Goal: Task Accomplishment & Management: Complete application form

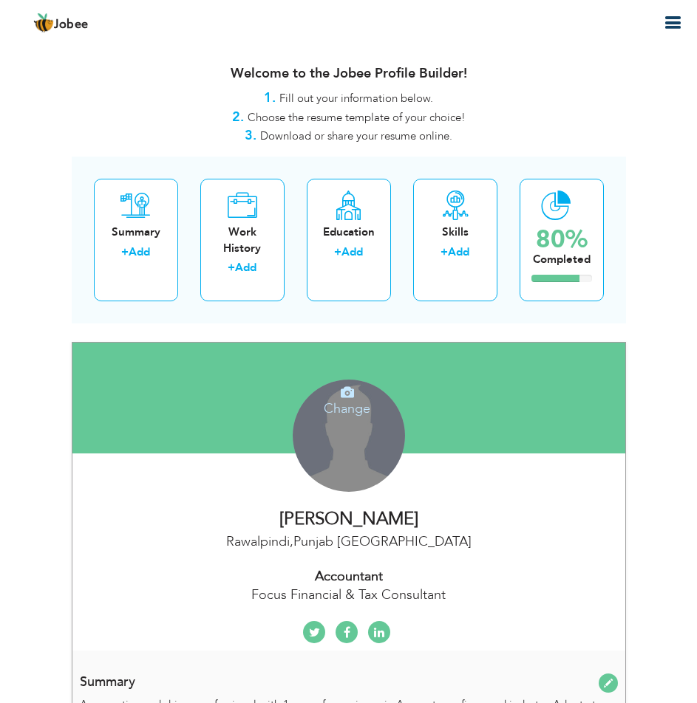
click at [363, 446] on div "Change Remove" at bounding box center [349, 436] width 112 height 112
click at [352, 455] on div "Change Remove" at bounding box center [349, 436] width 112 height 112
click at [345, 394] on icon at bounding box center [347, 392] width 13 height 13
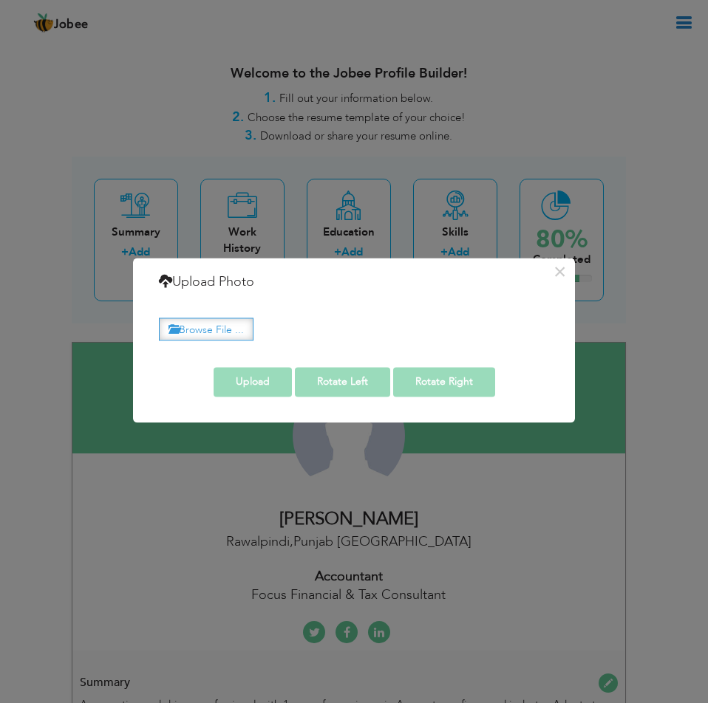
click at [209, 324] on label "Browse File ..." at bounding box center [206, 329] width 95 height 23
click at [0, 0] on input "Browse File ..." at bounding box center [0, 0] width 0 height 0
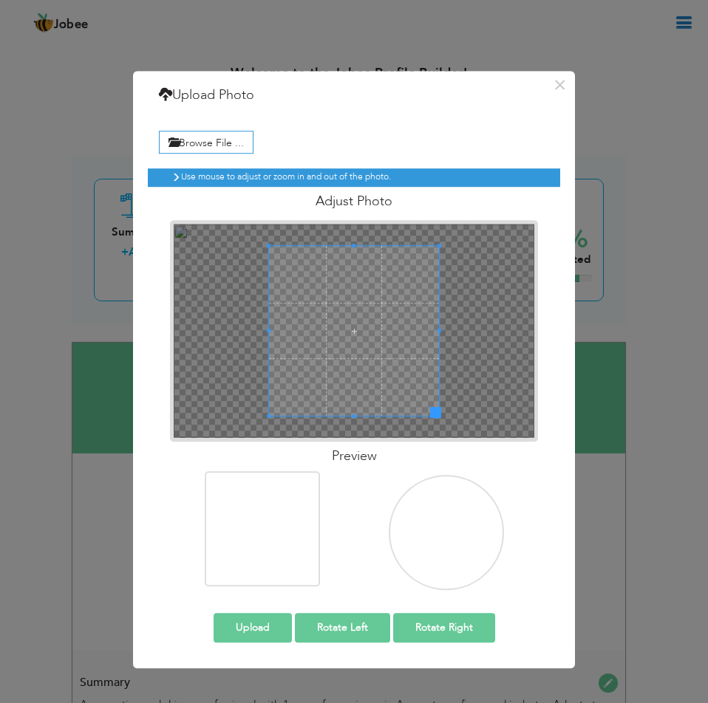
click at [69, 55] on div "× Upload Photo Browse File ..." at bounding box center [354, 351] width 708 height 703
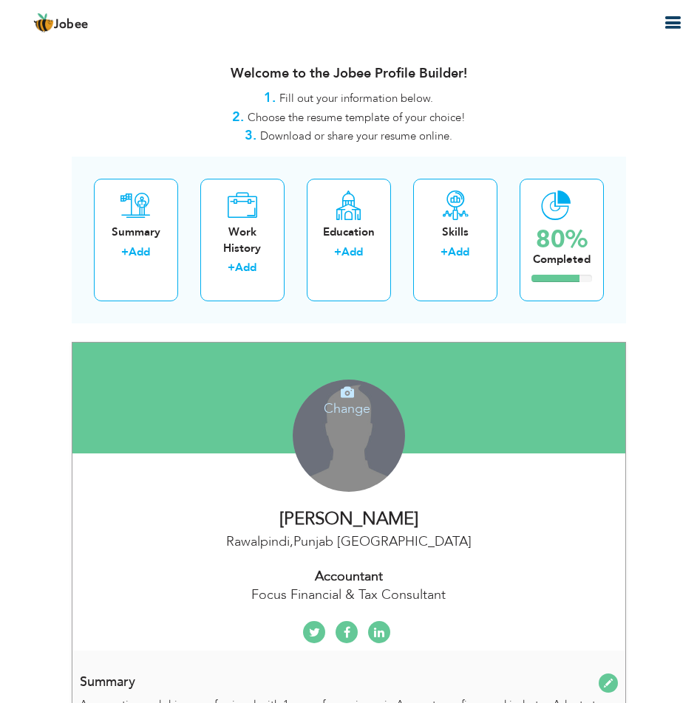
click at [345, 406] on h4 "Change" at bounding box center [348, 398] width 106 height 35
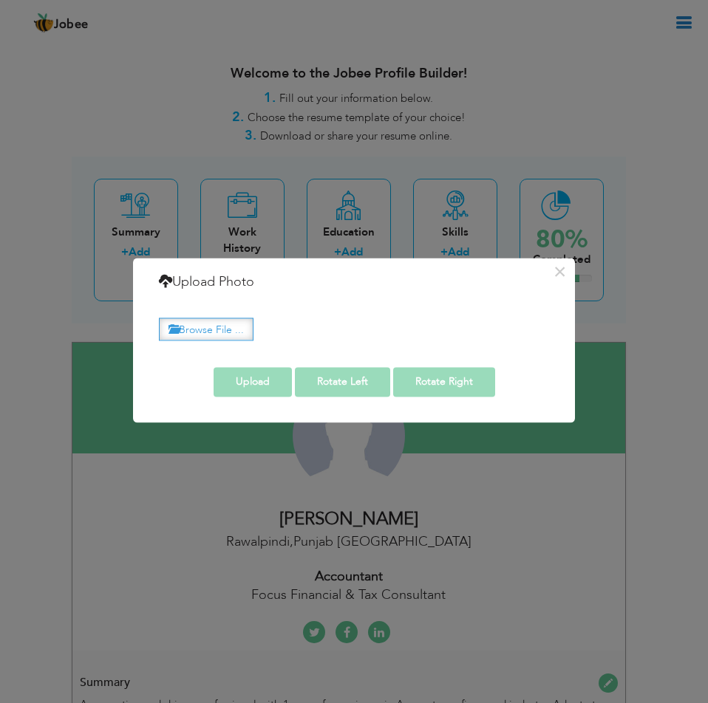
click at [212, 329] on label "Browse File ..." at bounding box center [206, 329] width 95 height 23
click at [0, 0] on input "Browse File ..." at bounding box center [0, 0] width 0 height 0
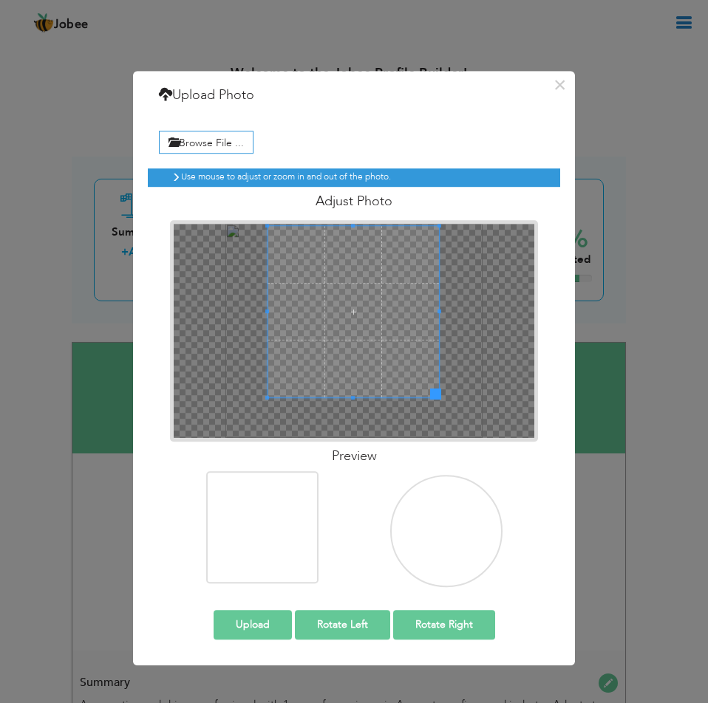
click at [363, 228] on span at bounding box center [352, 311] width 171 height 171
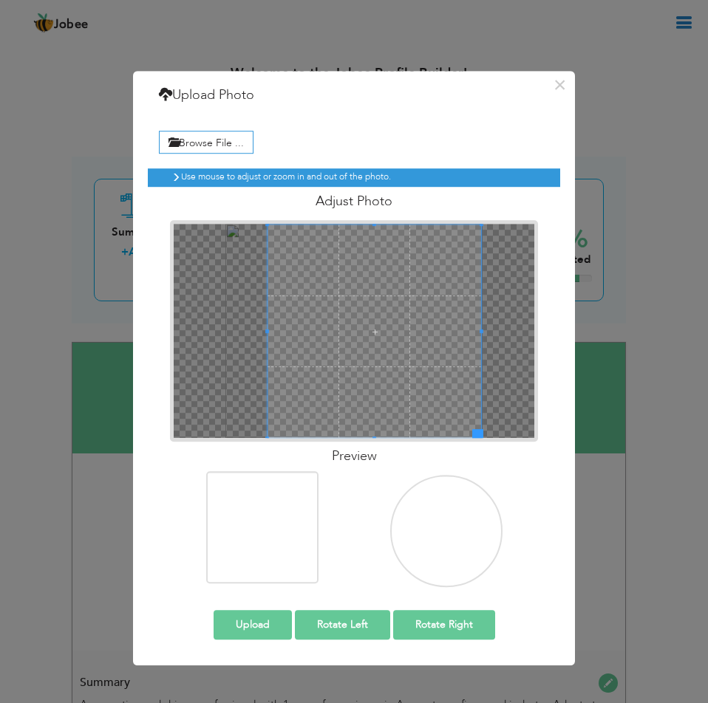
click at [482, 513] on div "Use mouse to adjust or zoom in and out of the photo. Adjust Photo" at bounding box center [354, 378] width 412 height 420
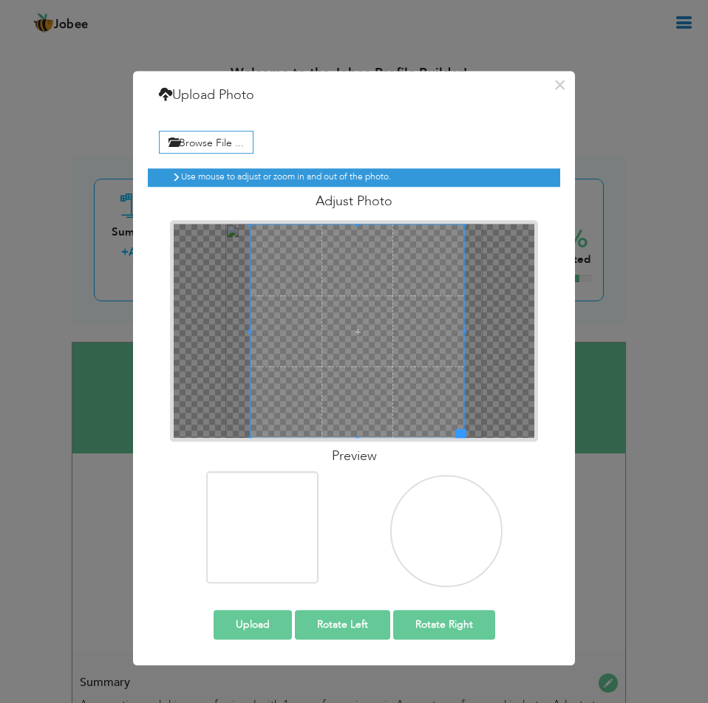
click at [252, 235] on span at bounding box center [357, 332] width 214 height 214
click at [264, 629] on button "Upload" at bounding box center [253, 626] width 78 height 30
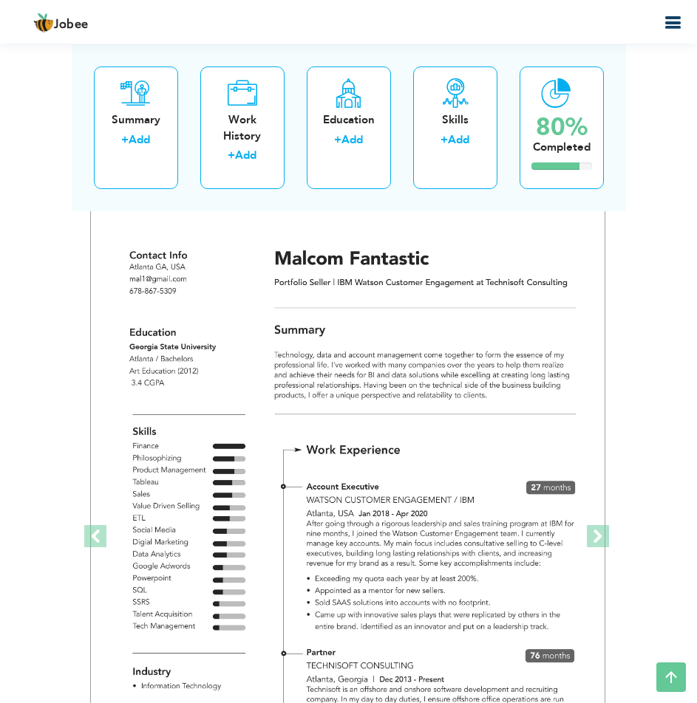
scroll to position [3177, 0]
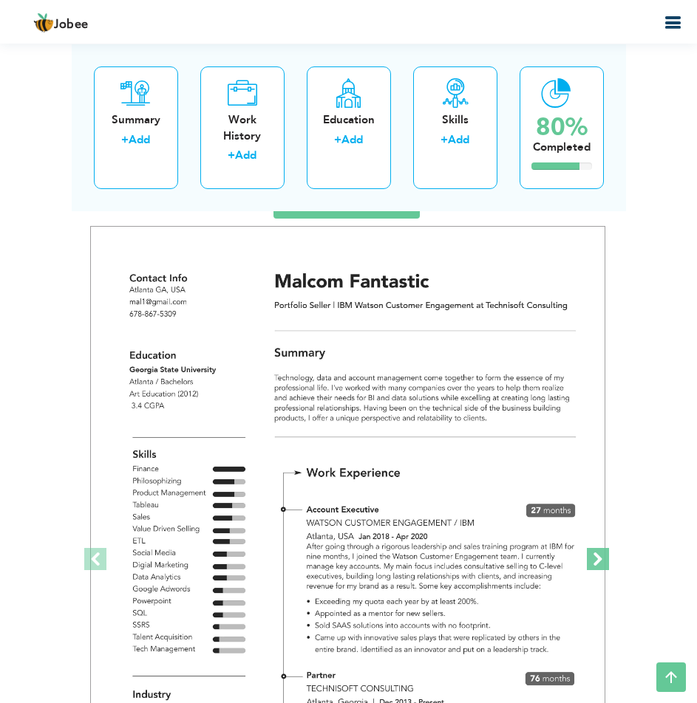
click at [600, 563] on span at bounding box center [598, 559] width 22 height 22
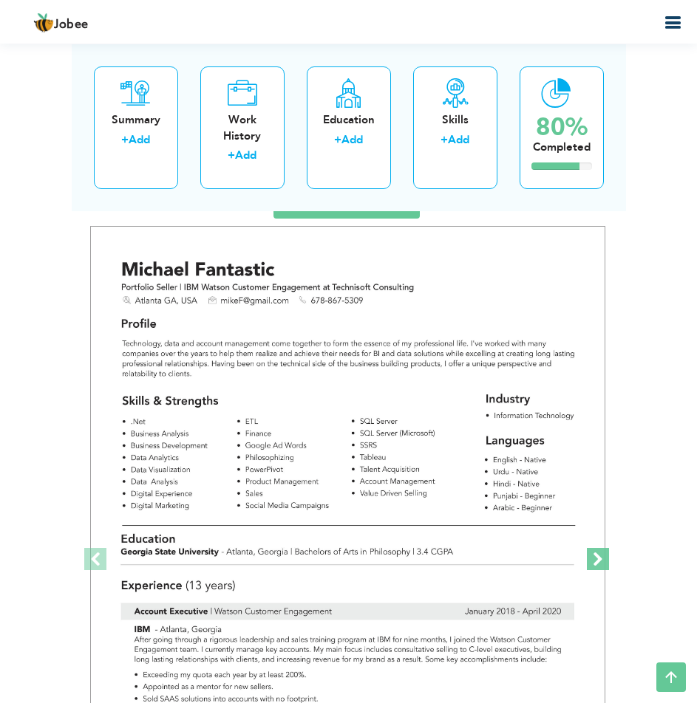
click at [600, 563] on span at bounding box center [598, 559] width 22 height 22
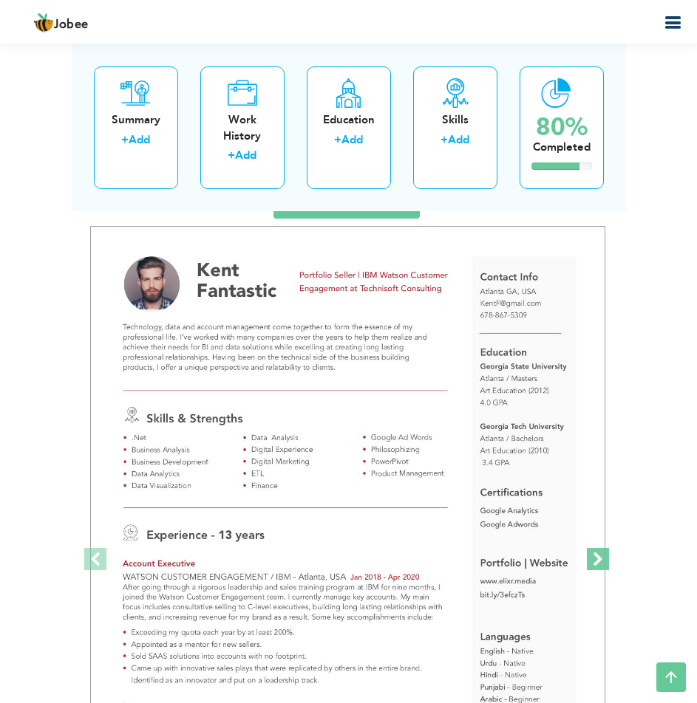
click at [600, 563] on span at bounding box center [598, 559] width 22 height 22
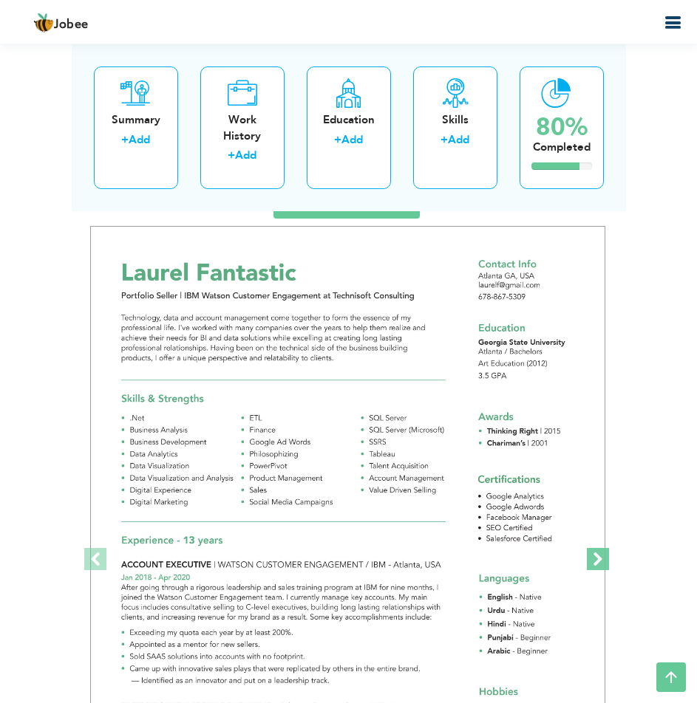
click at [600, 563] on span at bounding box center [598, 559] width 22 height 22
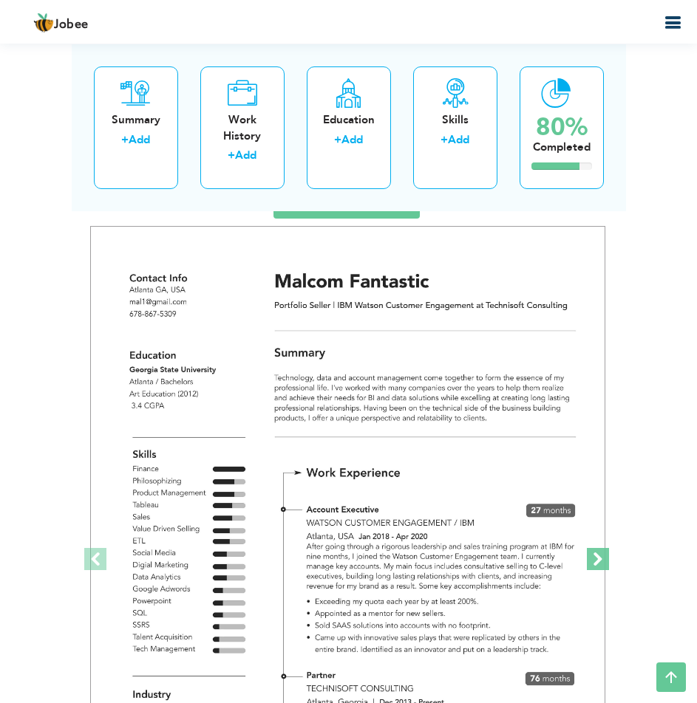
click at [600, 563] on span at bounding box center [598, 559] width 22 height 22
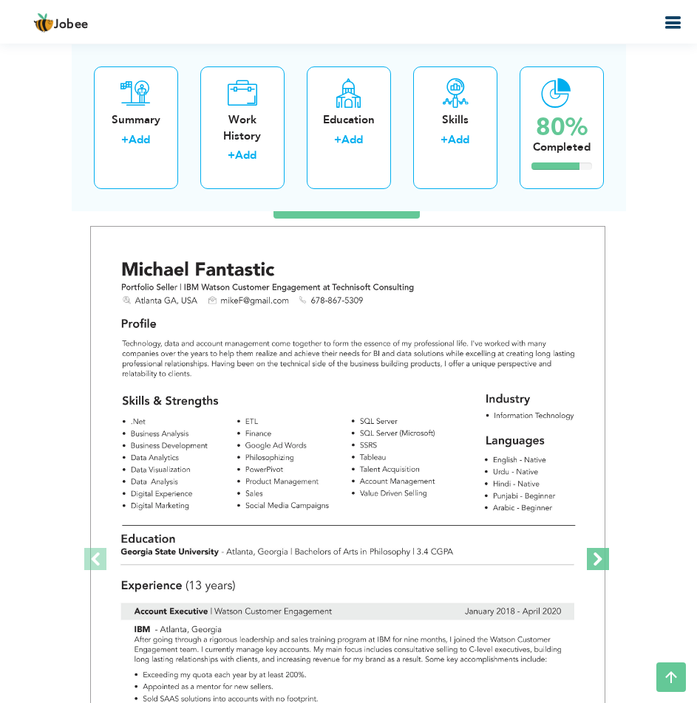
click at [600, 563] on span at bounding box center [598, 559] width 22 height 22
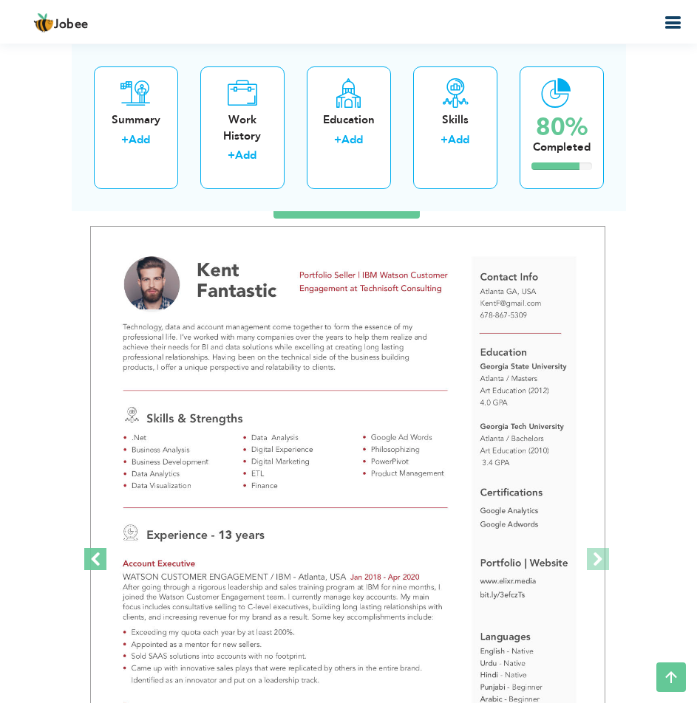
click at [89, 566] on span at bounding box center [95, 559] width 22 height 22
click at [89, 564] on span at bounding box center [95, 559] width 22 height 22
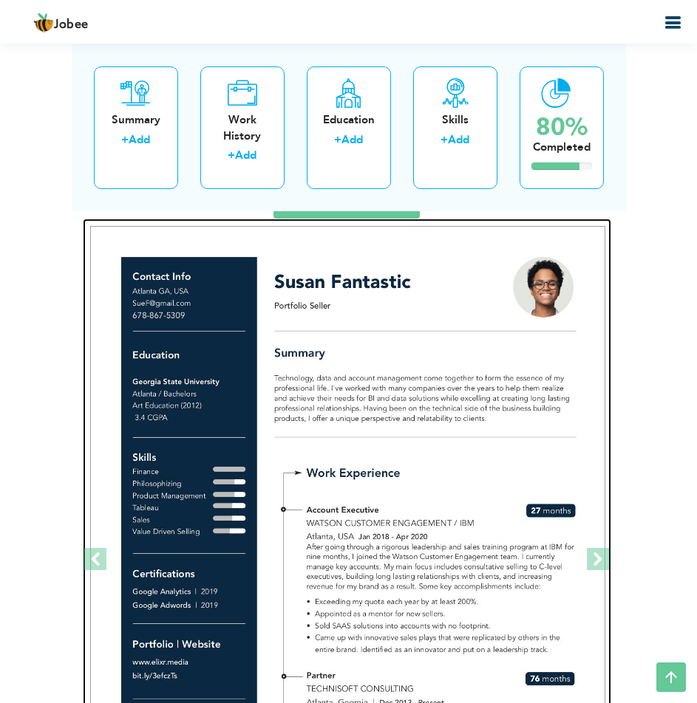
click at [378, 442] on img at bounding box center [347, 559] width 515 height 666
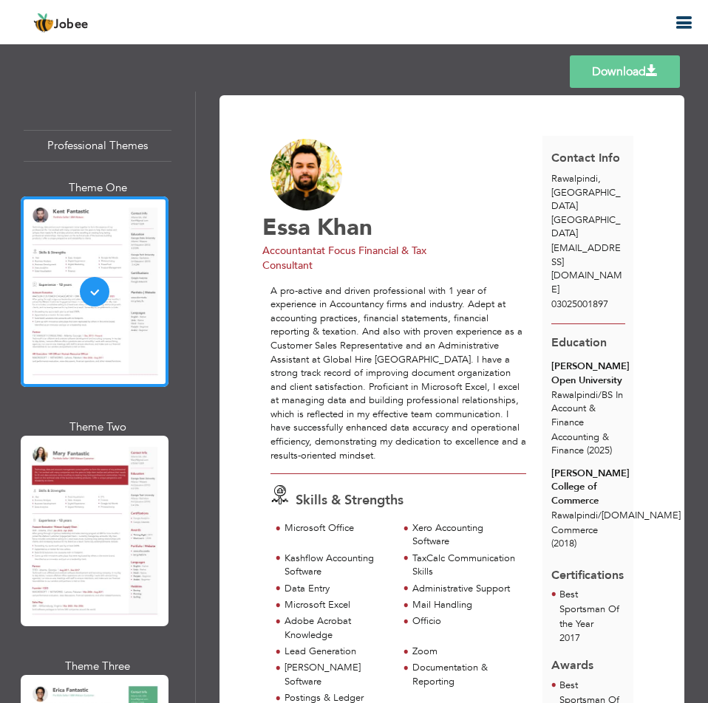
click at [624, 75] on link "Download" at bounding box center [625, 71] width 110 height 33
